Goal: Task Accomplishment & Management: Use online tool/utility

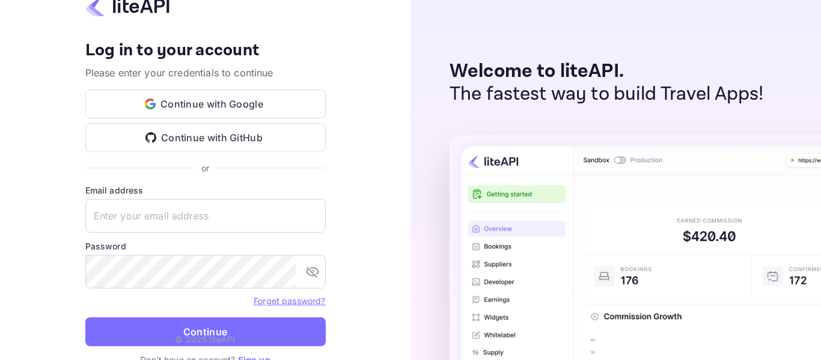
type input "[EMAIL_ADDRESS][DOMAIN_NAME]"
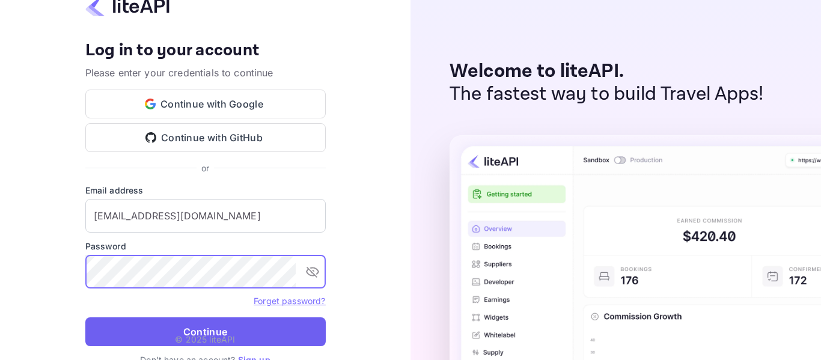
click at [232, 329] on button "Continue" at bounding box center [205, 332] width 241 height 29
